Goal: Task Accomplishment & Management: Use online tool/utility

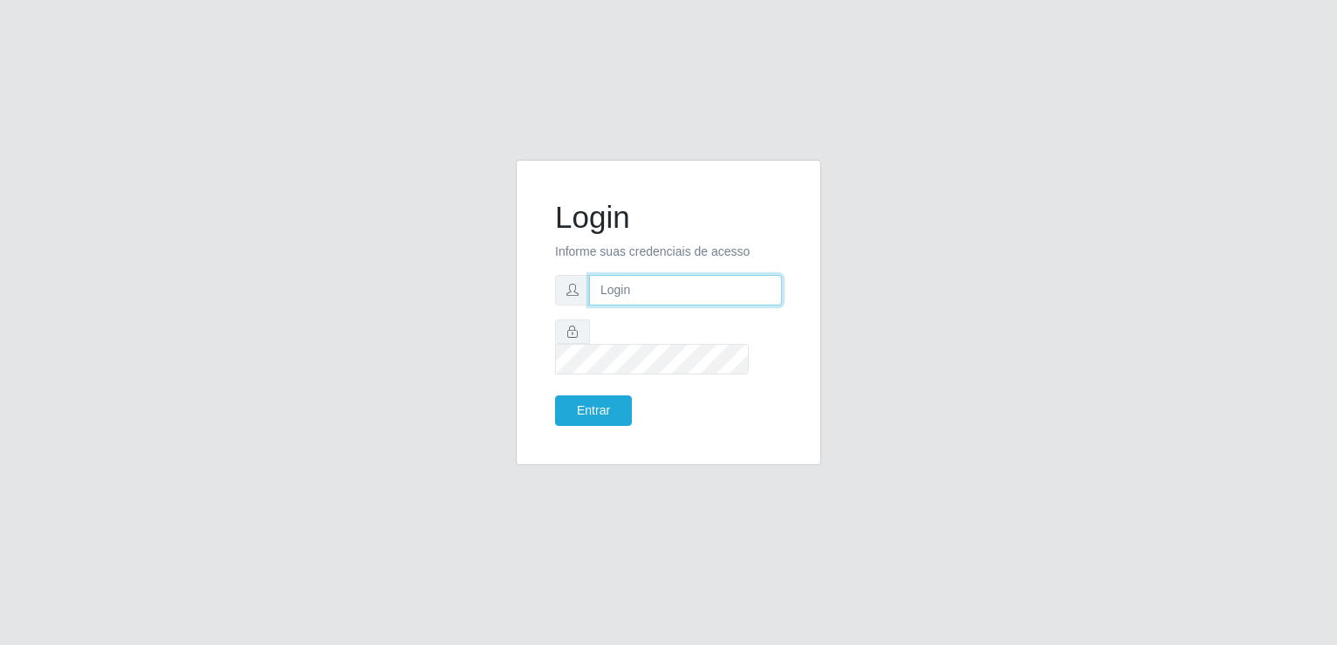
click at [617, 293] on input "text" at bounding box center [685, 290] width 193 height 31
type input "[EMAIL_ADDRESS][DOMAIN_NAME]"
click at [555, 395] on button "Entrar" at bounding box center [593, 410] width 77 height 31
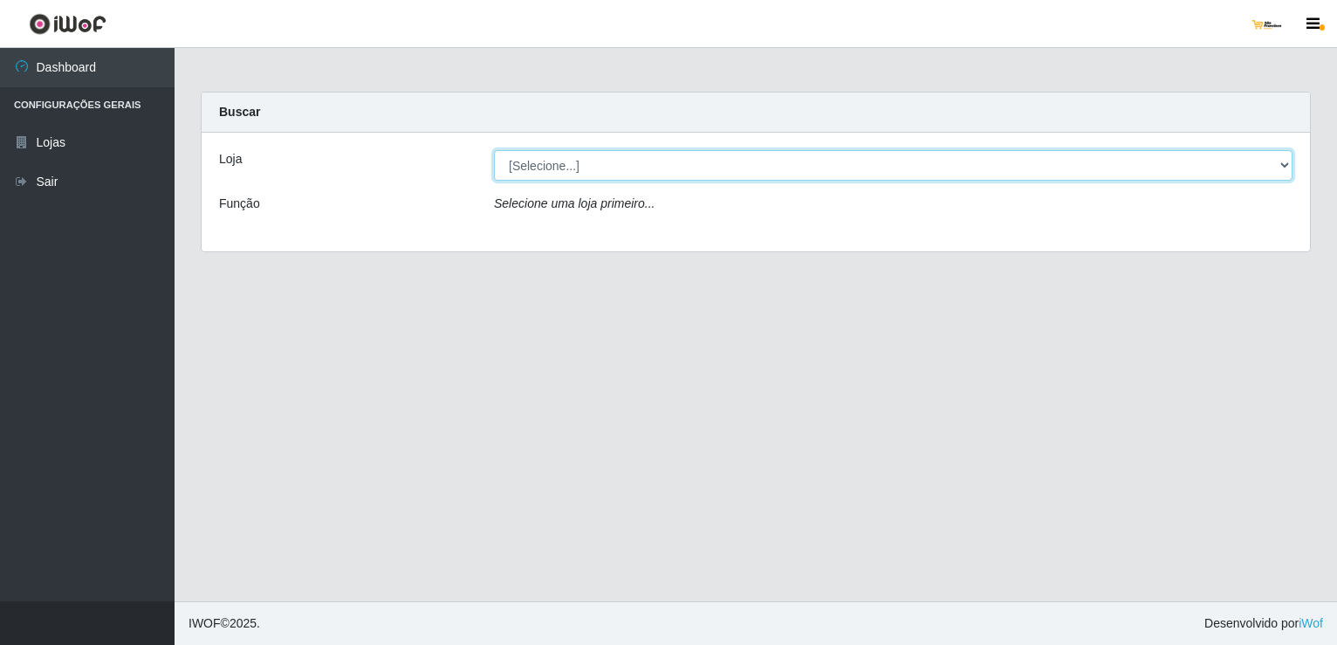
click at [691, 160] on select "[Selecione...] [GEOGRAPHIC_DATA]" at bounding box center [893, 165] width 799 height 31
select select "168"
click at [494, 150] on select "[Selecione...] [GEOGRAPHIC_DATA]" at bounding box center [893, 165] width 799 height 31
